Goal: Task Accomplishment & Management: Use online tool/utility

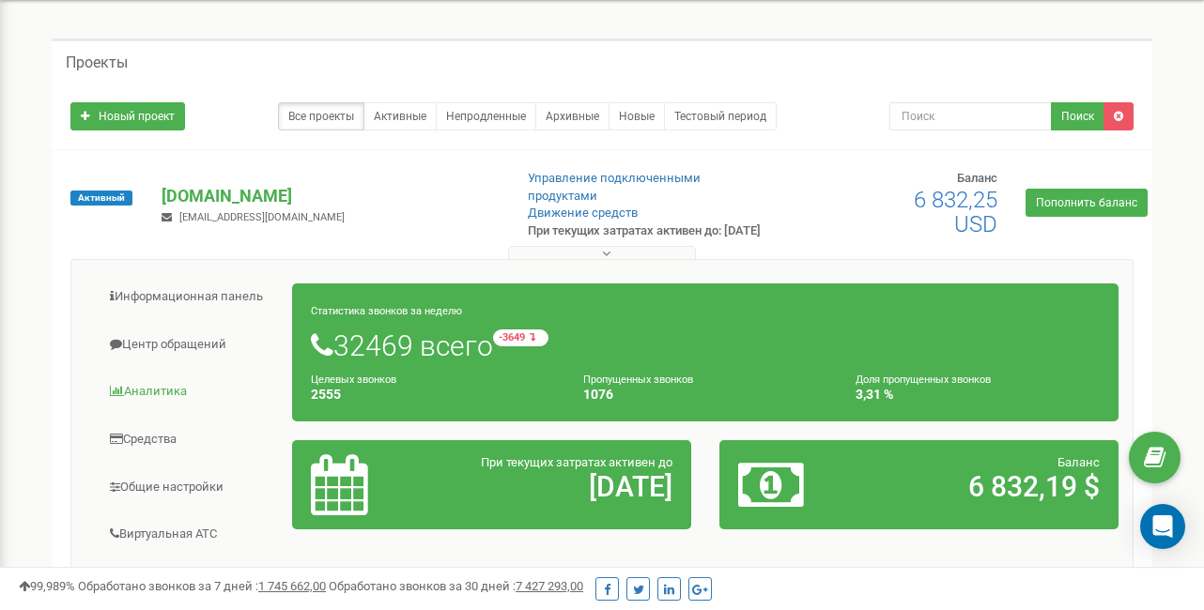
scroll to position [53, 0]
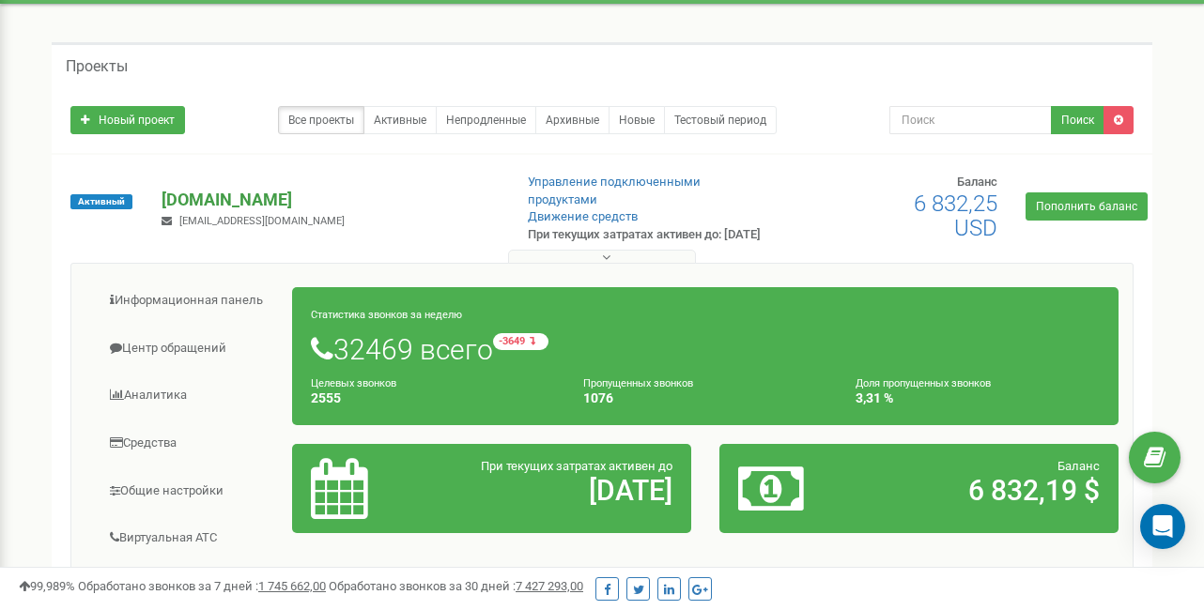
click at [223, 195] on p "[DOMAIN_NAME]" at bounding box center [329, 200] width 335 height 24
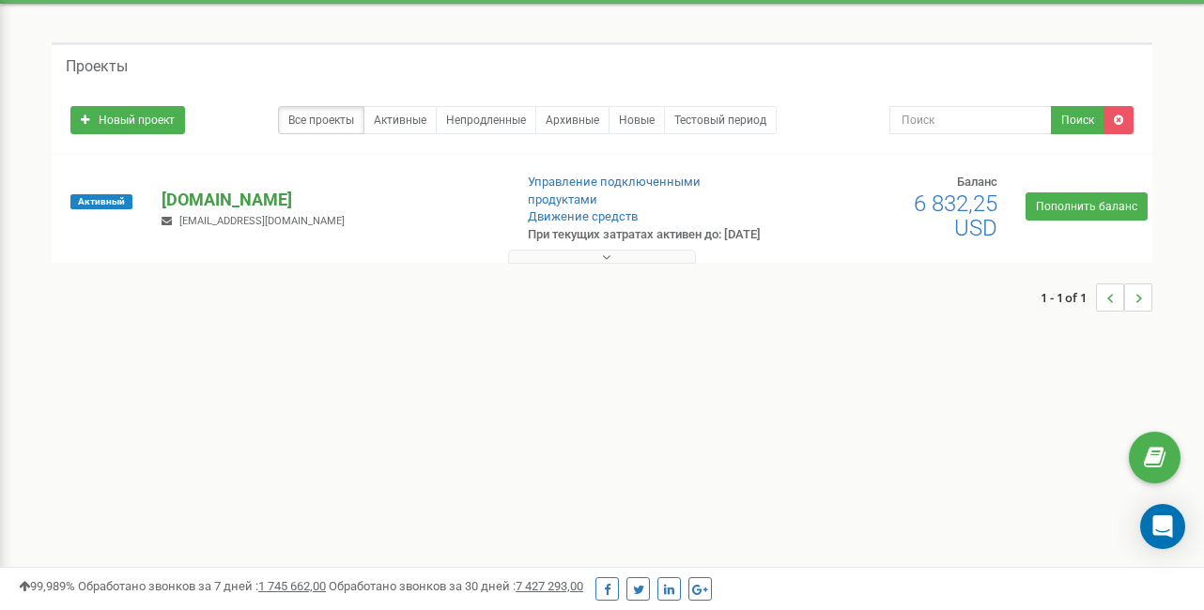
click at [212, 193] on p "[DOMAIN_NAME]" at bounding box center [329, 200] width 335 height 24
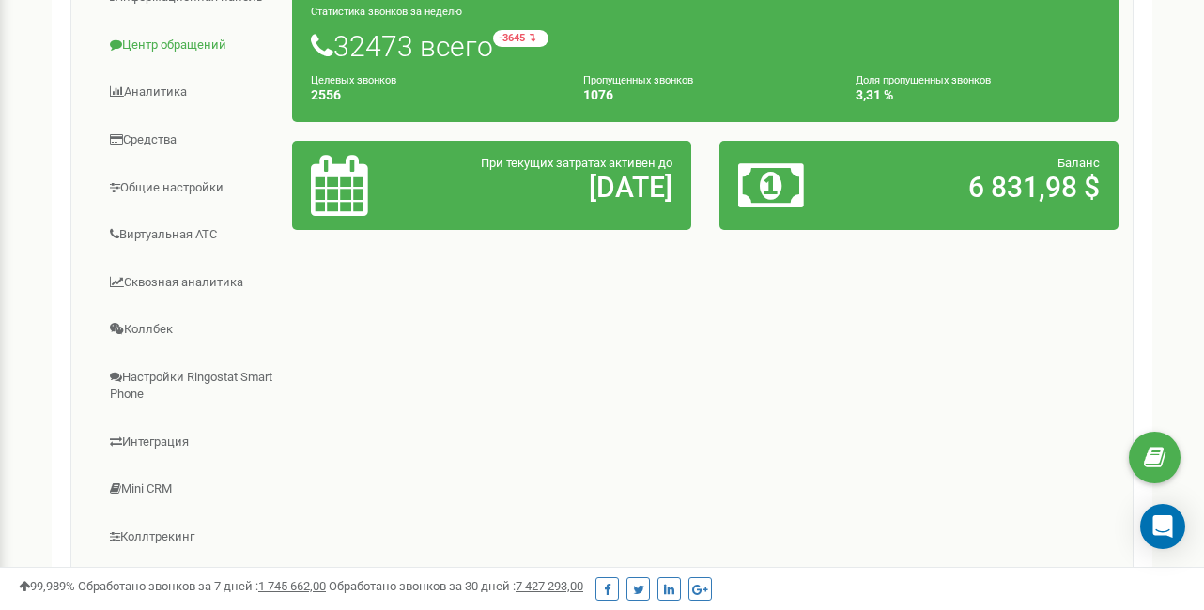
scroll to position [359, 0]
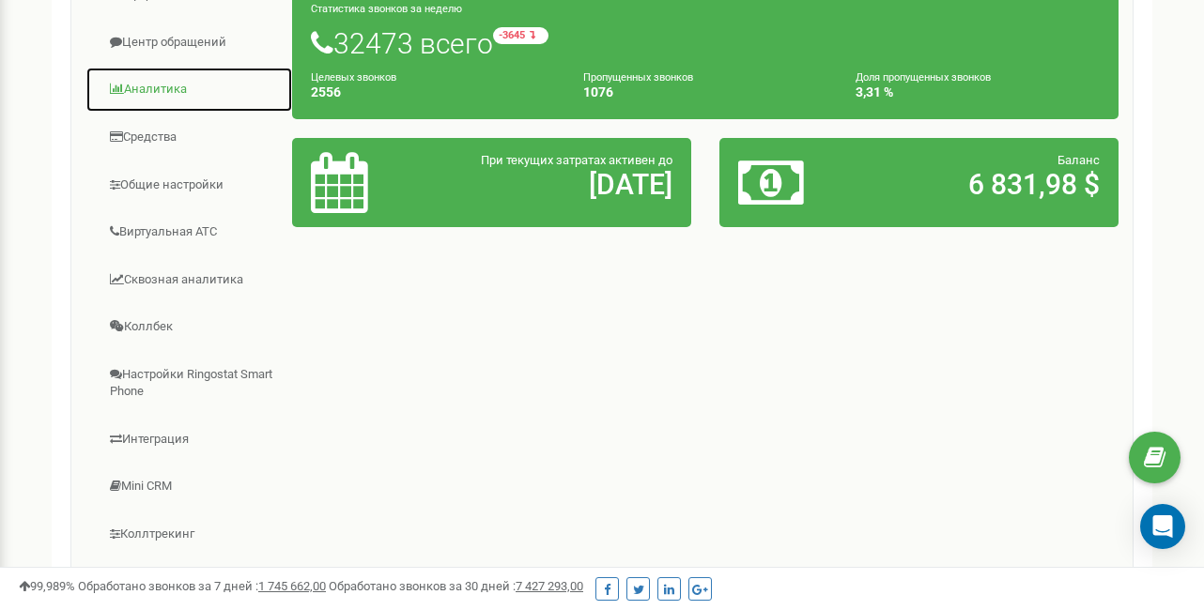
click at [153, 94] on link "Аналитика" at bounding box center [189, 90] width 208 height 46
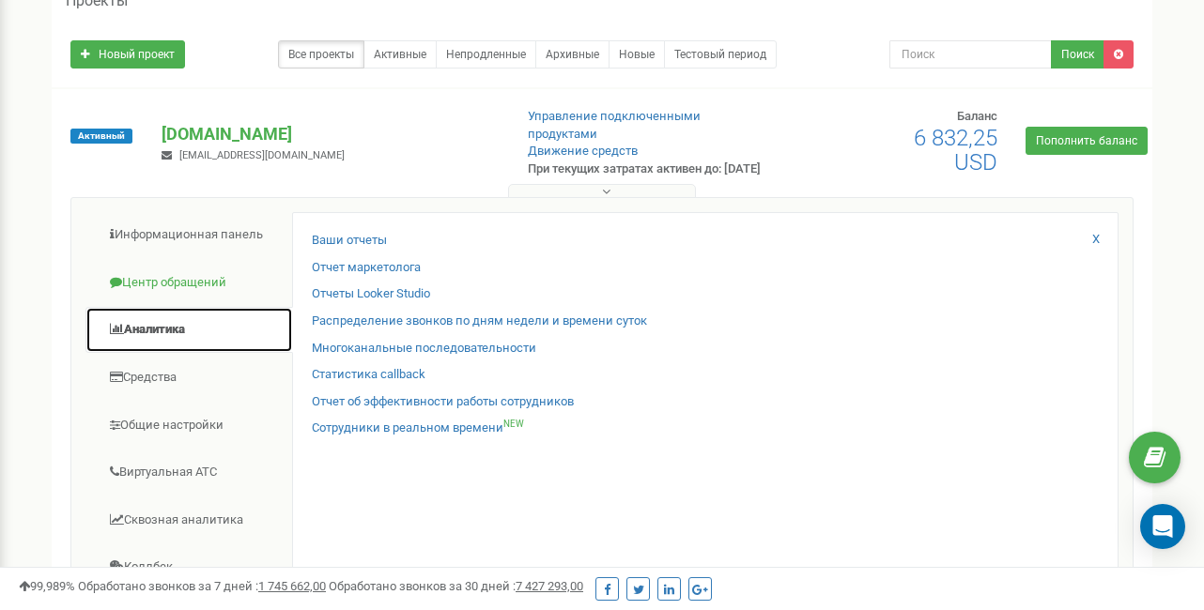
scroll to position [98, 0]
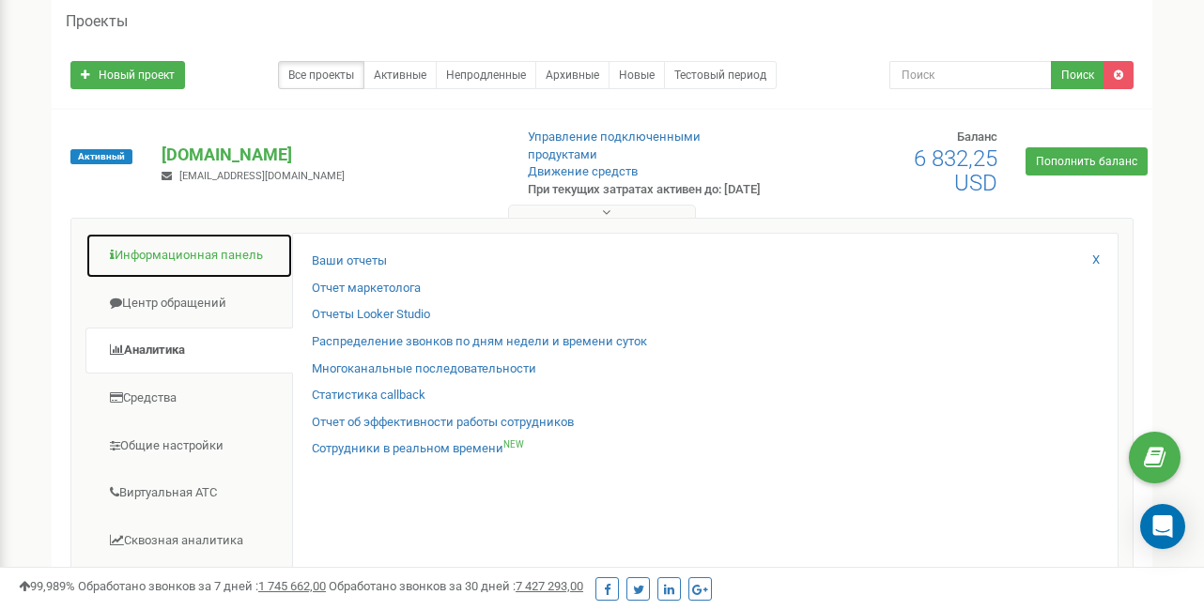
click at [200, 242] on link "Информационная панель" at bounding box center [189, 256] width 208 height 46
click at [198, 256] on link "Информационная панель" at bounding box center [189, 256] width 208 height 46
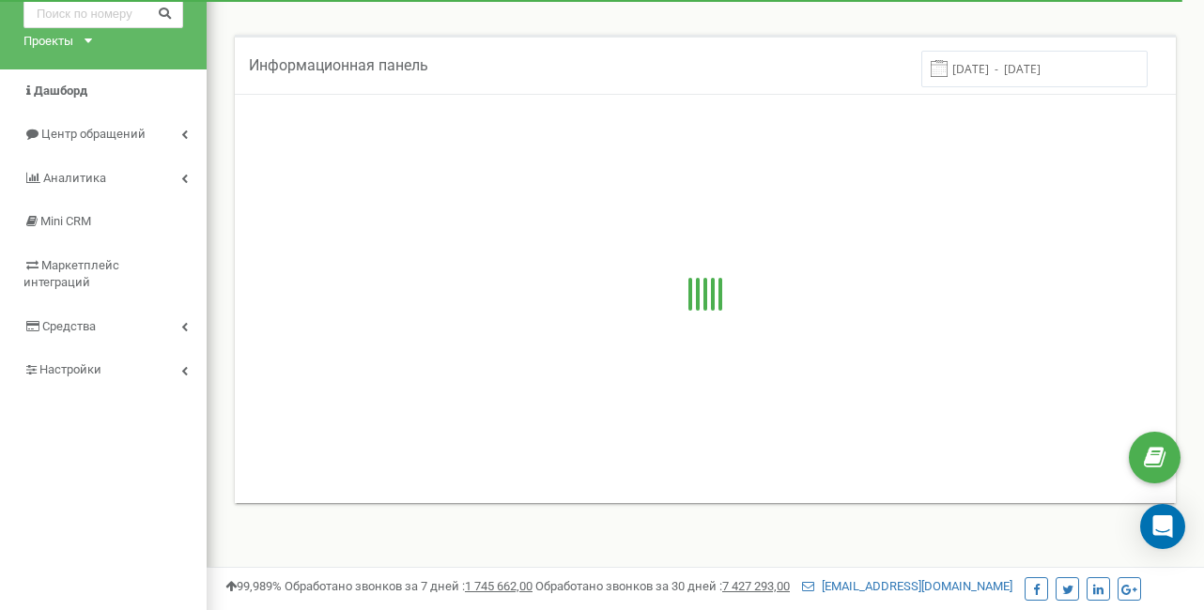
scroll to position [86, 0]
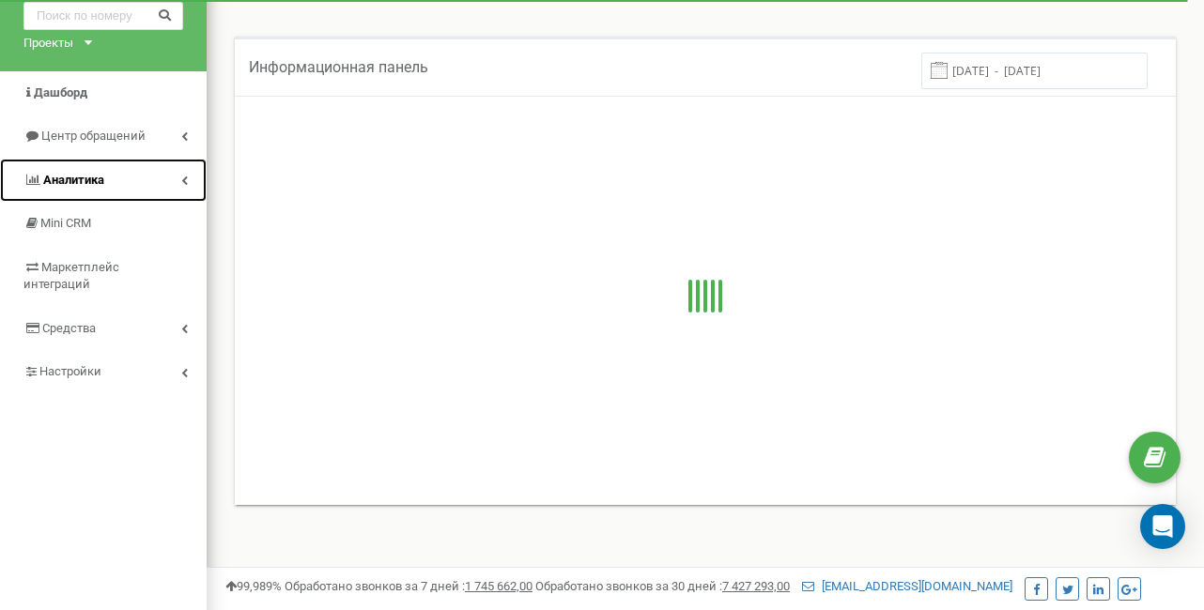
click at [188, 179] on link "Аналитика" at bounding box center [103, 181] width 207 height 44
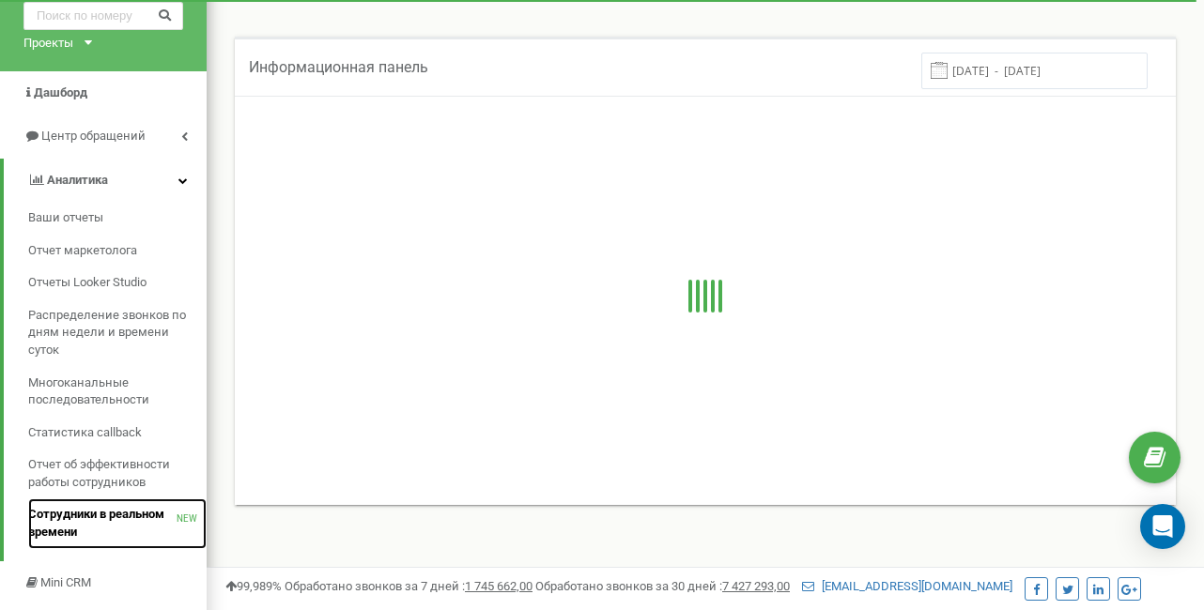
click at [95, 511] on span "Сотрудники в реальном времени" at bounding box center [102, 523] width 148 height 35
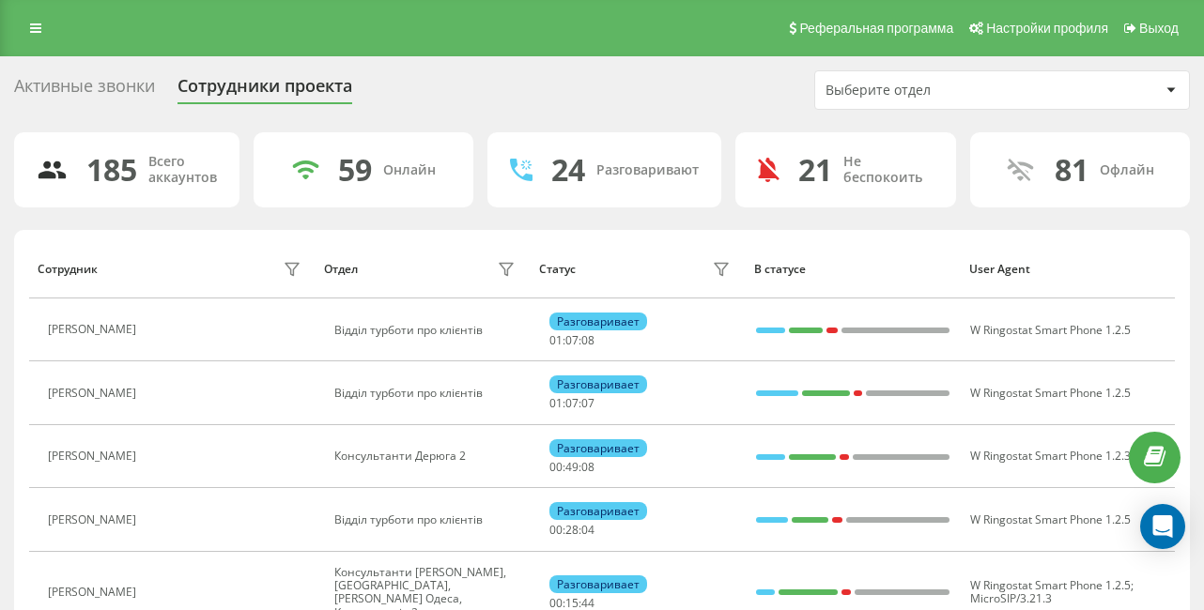
click at [931, 100] on div "Выберите отдел" at bounding box center [1002, 90] width 374 height 38
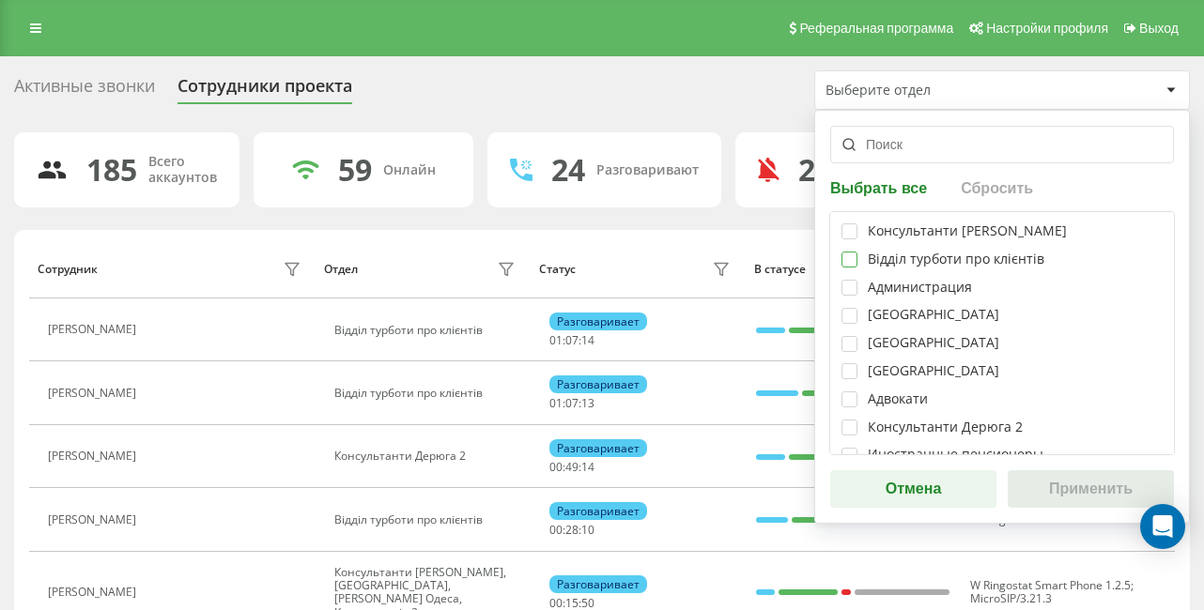
click at [848, 252] on label at bounding box center [849, 252] width 16 height 0
checkbox input "true"
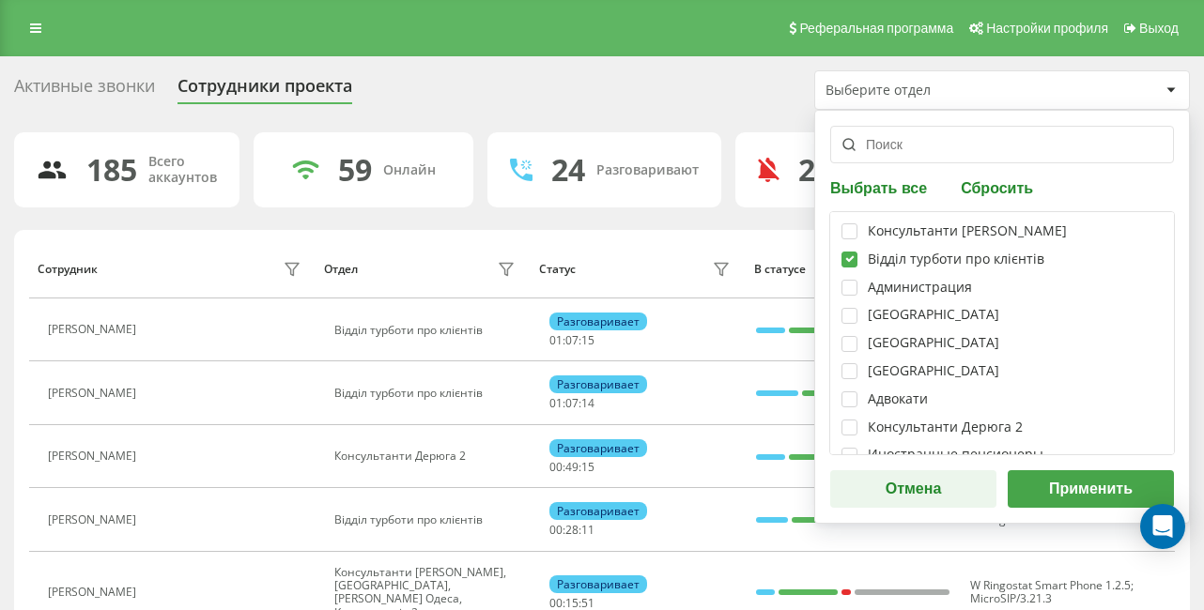
click at [1105, 497] on button "Применить" at bounding box center [1091, 489] width 166 height 38
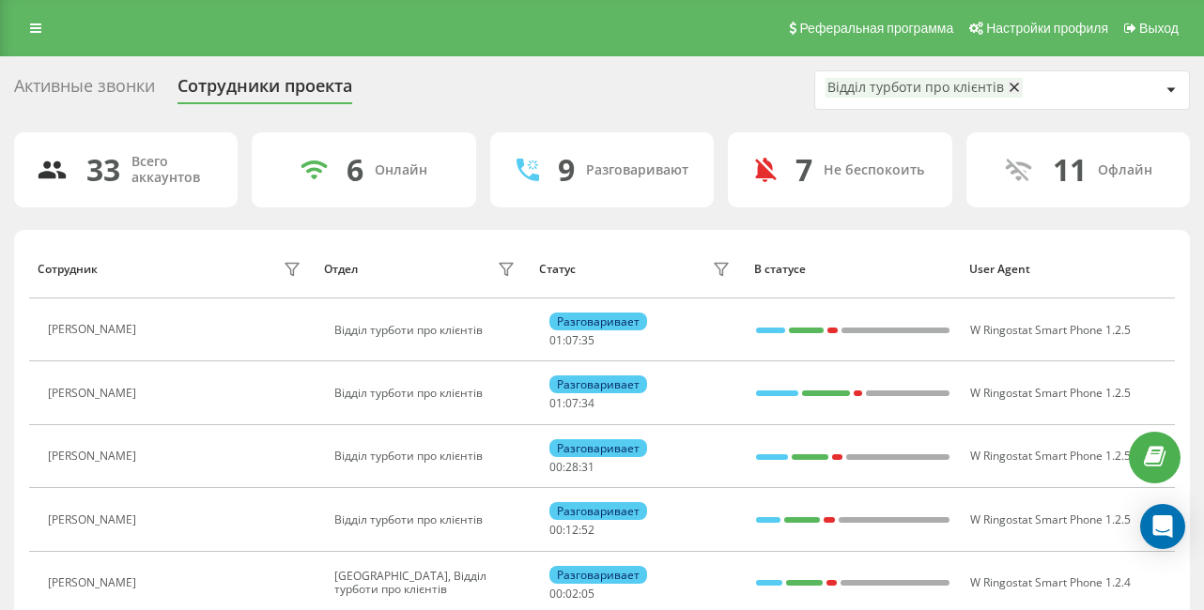
click at [127, 88] on div "Активные звонки" at bounding box center [84, 90] width 141 height 29
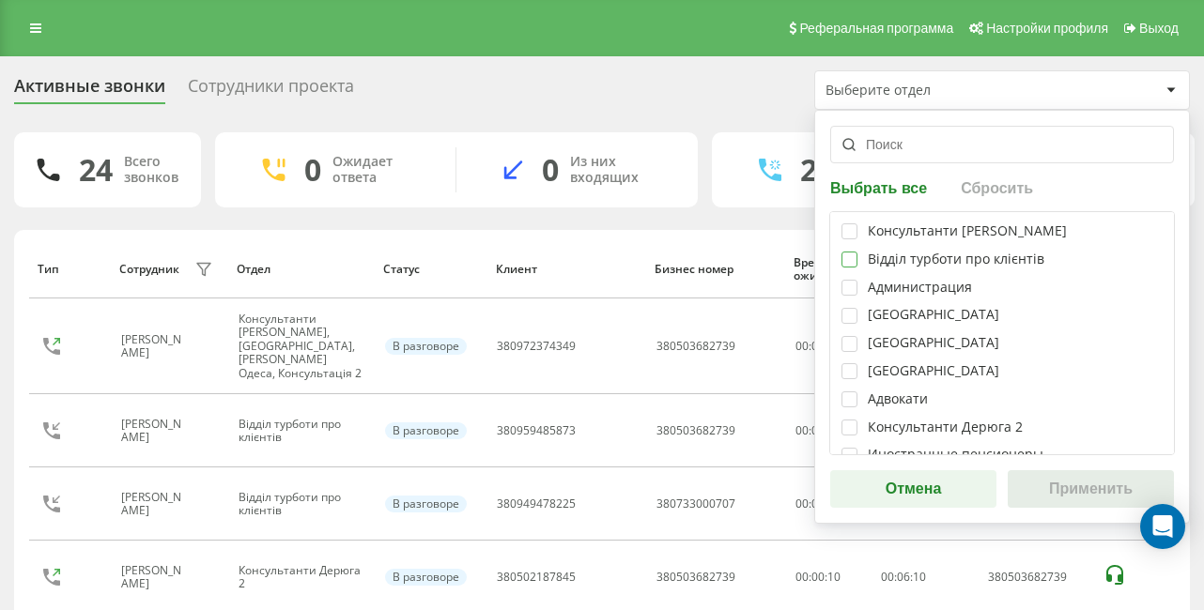
click at [854, 252] on label at bounding box center [849, 252] width 16 height 0
checkbox input "true"
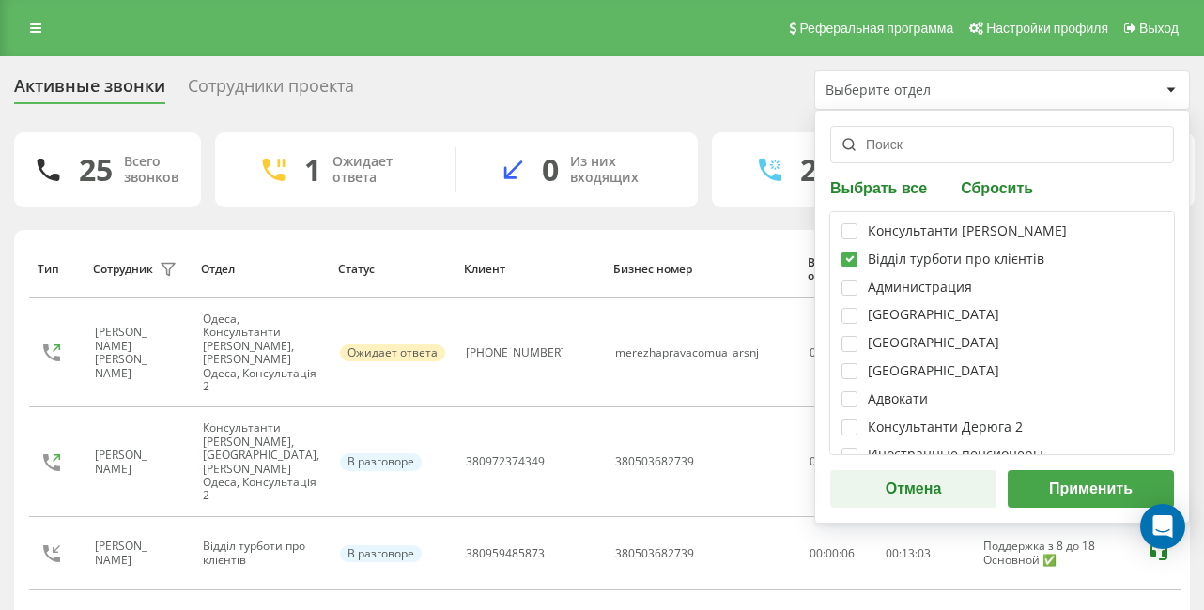
click at [1098, 495] on button "Применить" at bounding box center [1091, 489] width 166 height 38
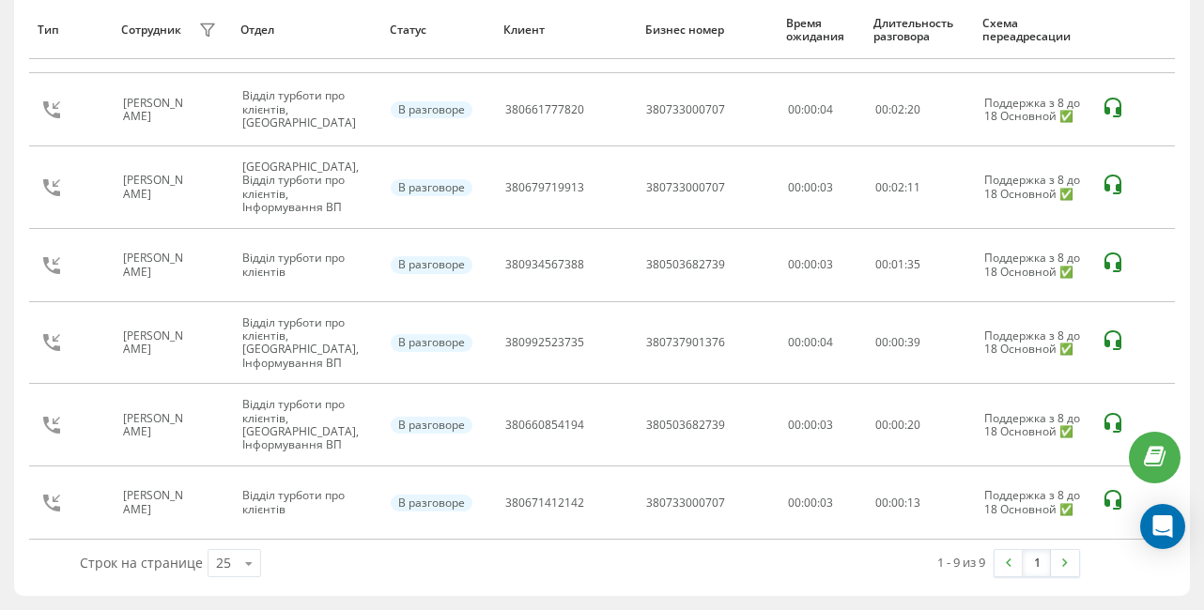
scroll to position [513, 0]
click at [1068, 557] on link at bounding box center [1065, 563] width 28 height 26
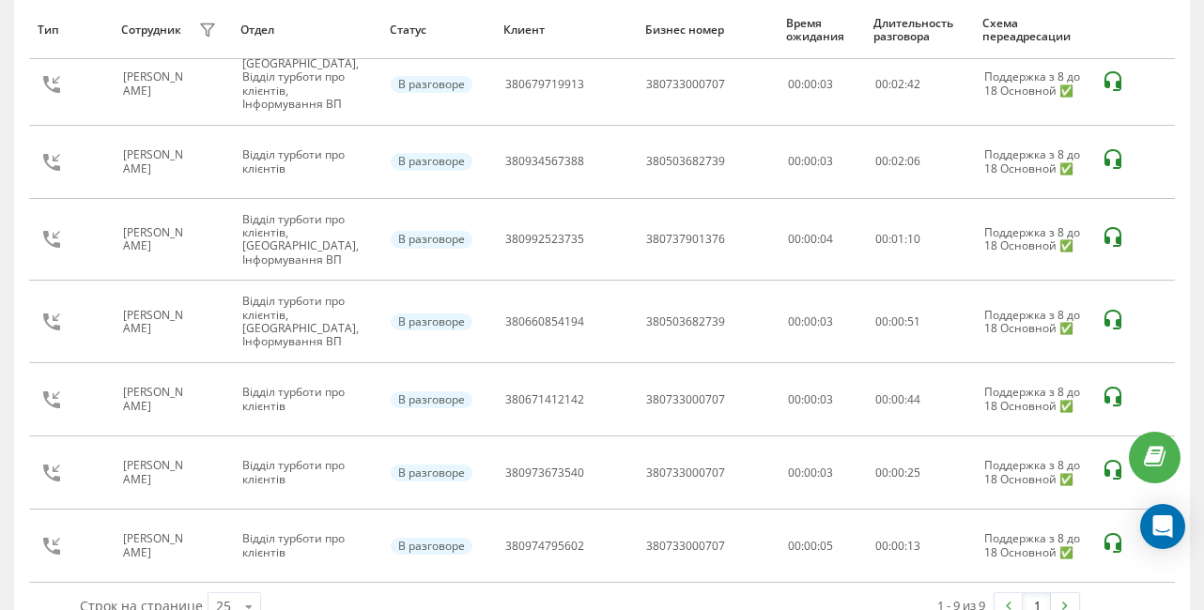
scroll to position [513, 0]
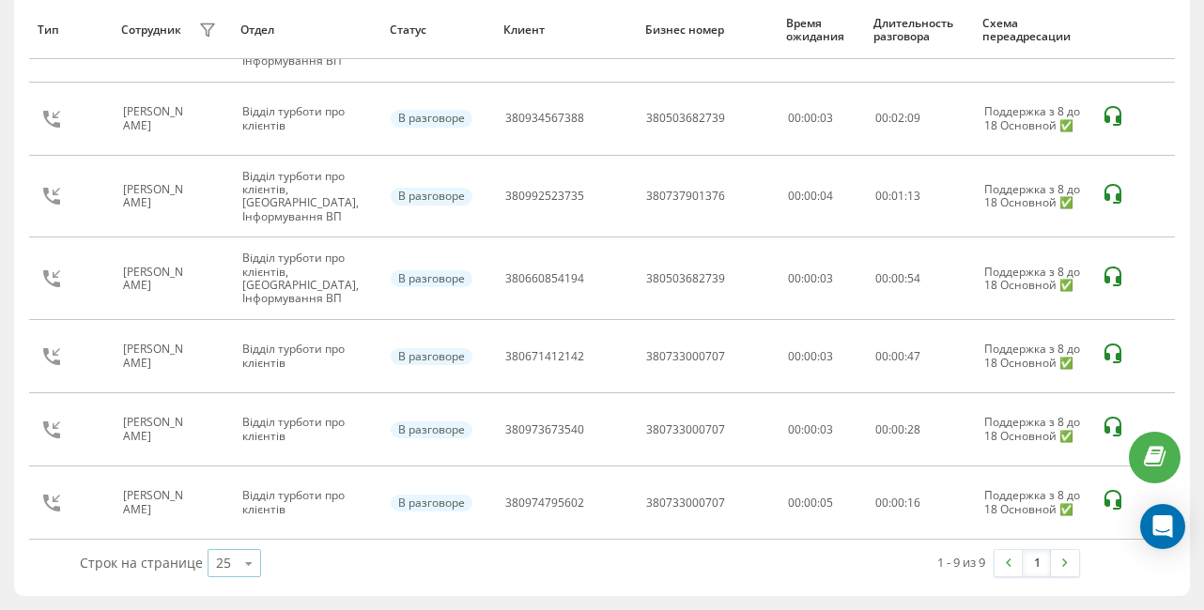
click at [250, 567] on icon at bounding box center [249, 564] width 28 height 37
click at [235, 539] on div "100" at bounding box center [234, 536] width 52 height 27
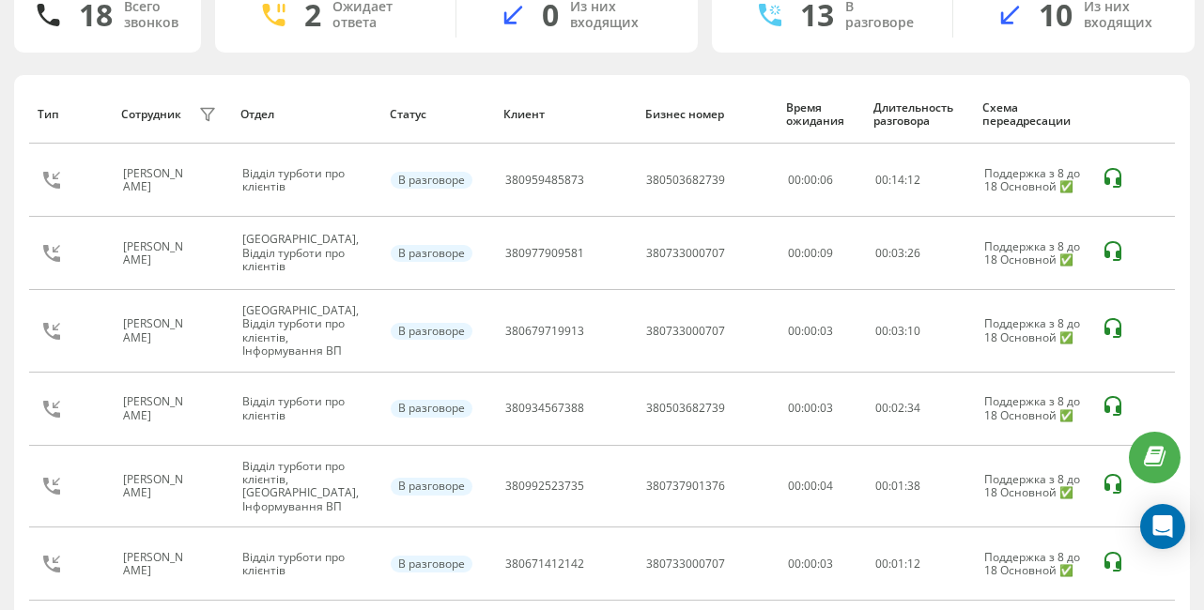
scroll to position [0, 0]
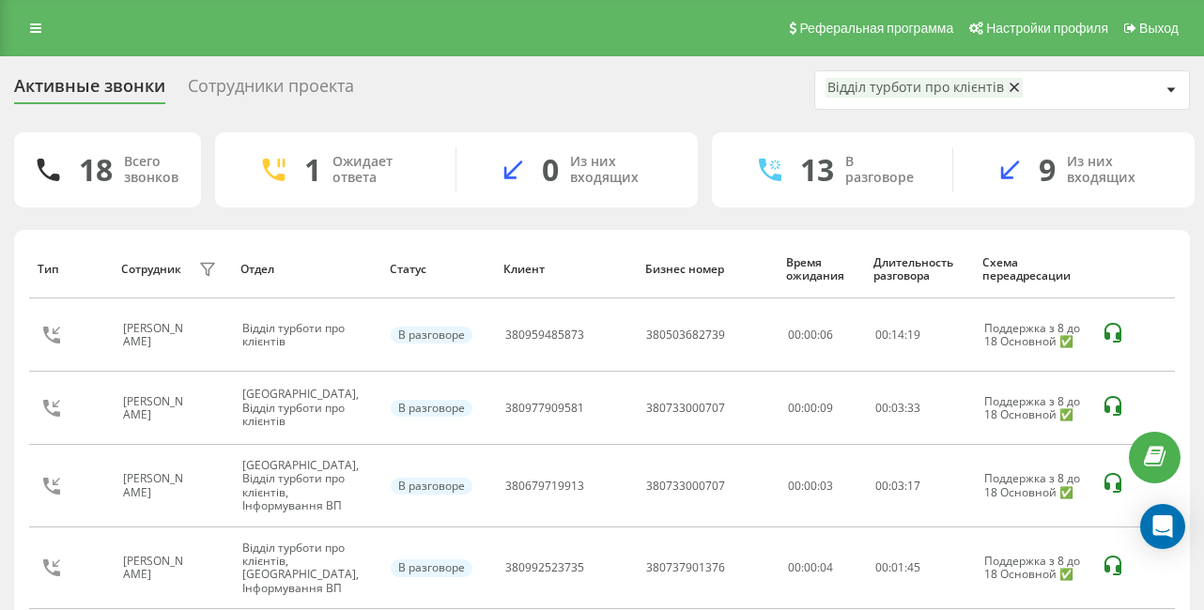
click at [253, 85] on div "Сотрудники проекта" at bounding box center [271, 90] width 166 height 29
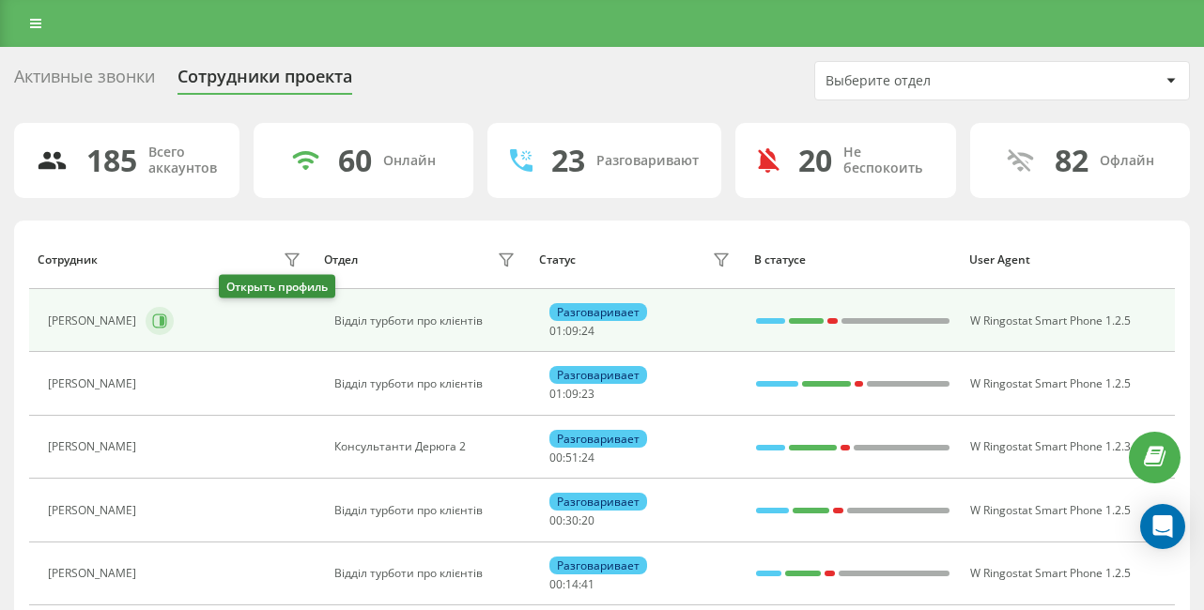
click at [167, 317] on icon at bounding box center [159, 321] width 15 height 15
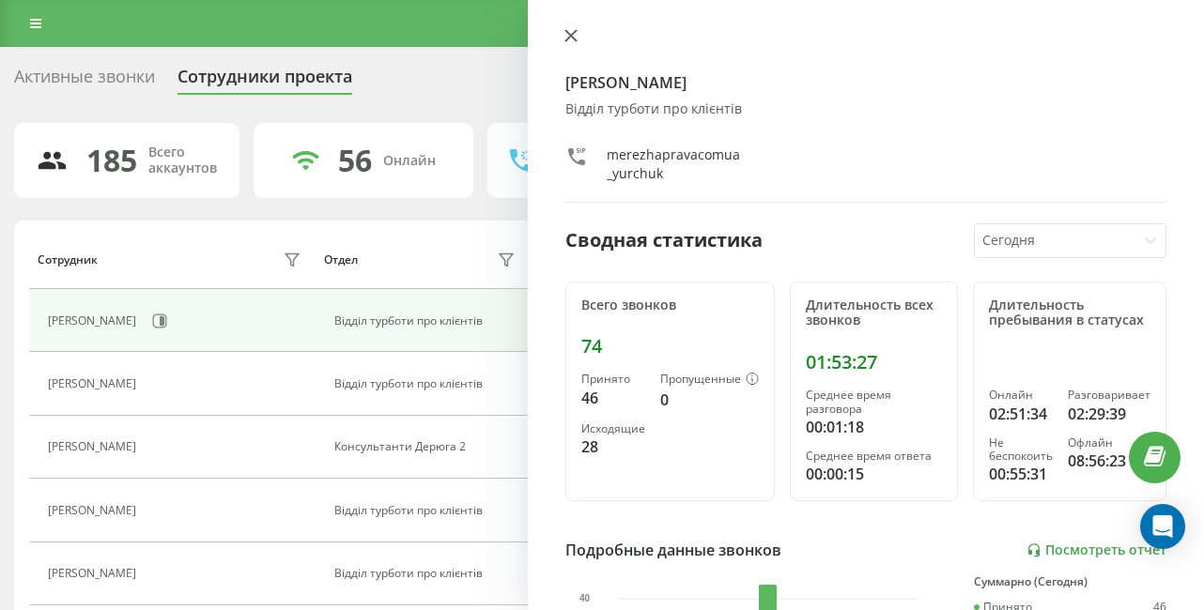
click at [571, 28] on button at bounding box center [571, 37] width 24 height 18
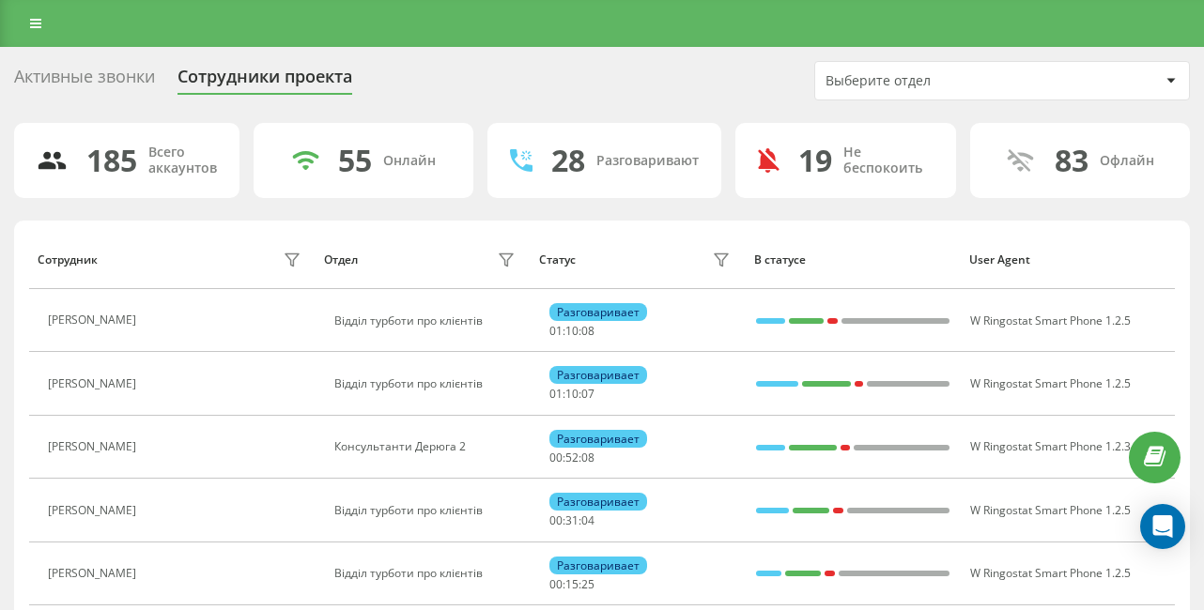
click at [82, 70] on div "Активные звонки" at bounding box center [84, 81] width 141 height 29
